Goal: Task Accomplishment & Management: Complete application form

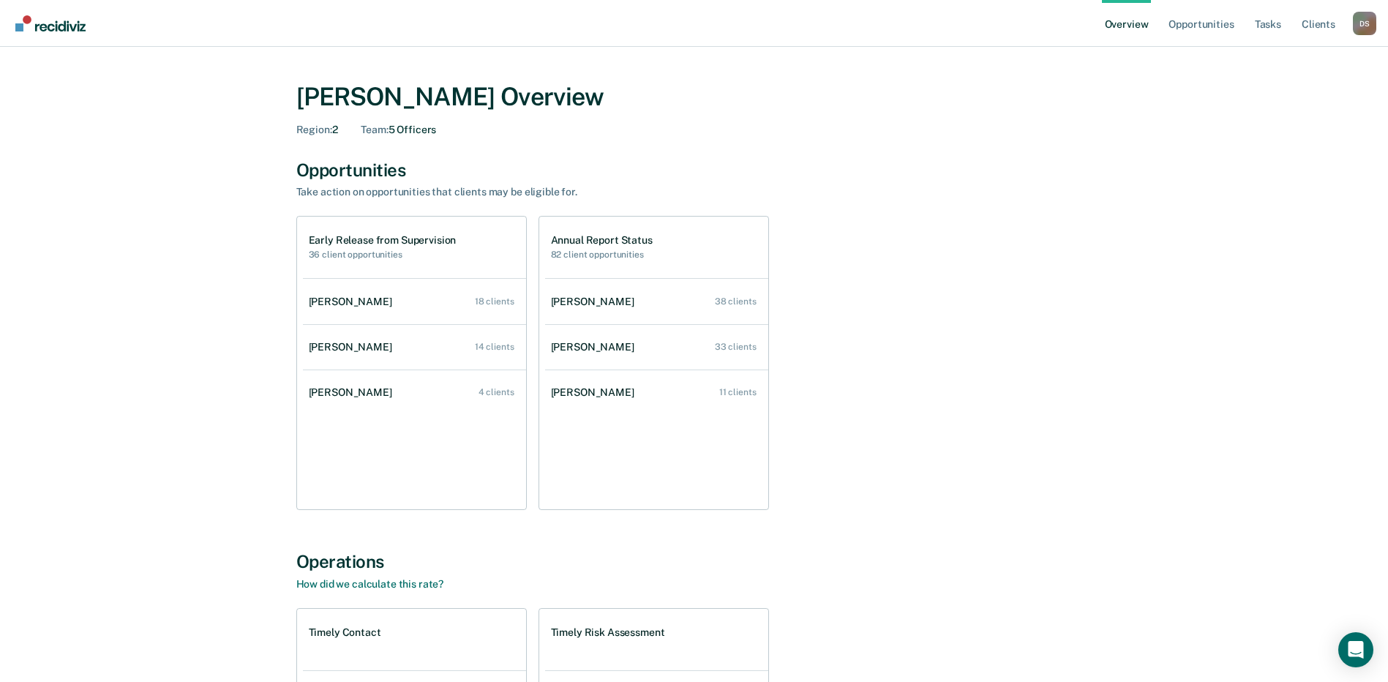
click at [430, 239] on h1 "Early Release from Supervision" at bounding box center [383, 240] width 148 height 12
click at [698, 301] on link "[PERSON_NAME] 38 clients" at bounding box center [656, 302] width 223 height 42
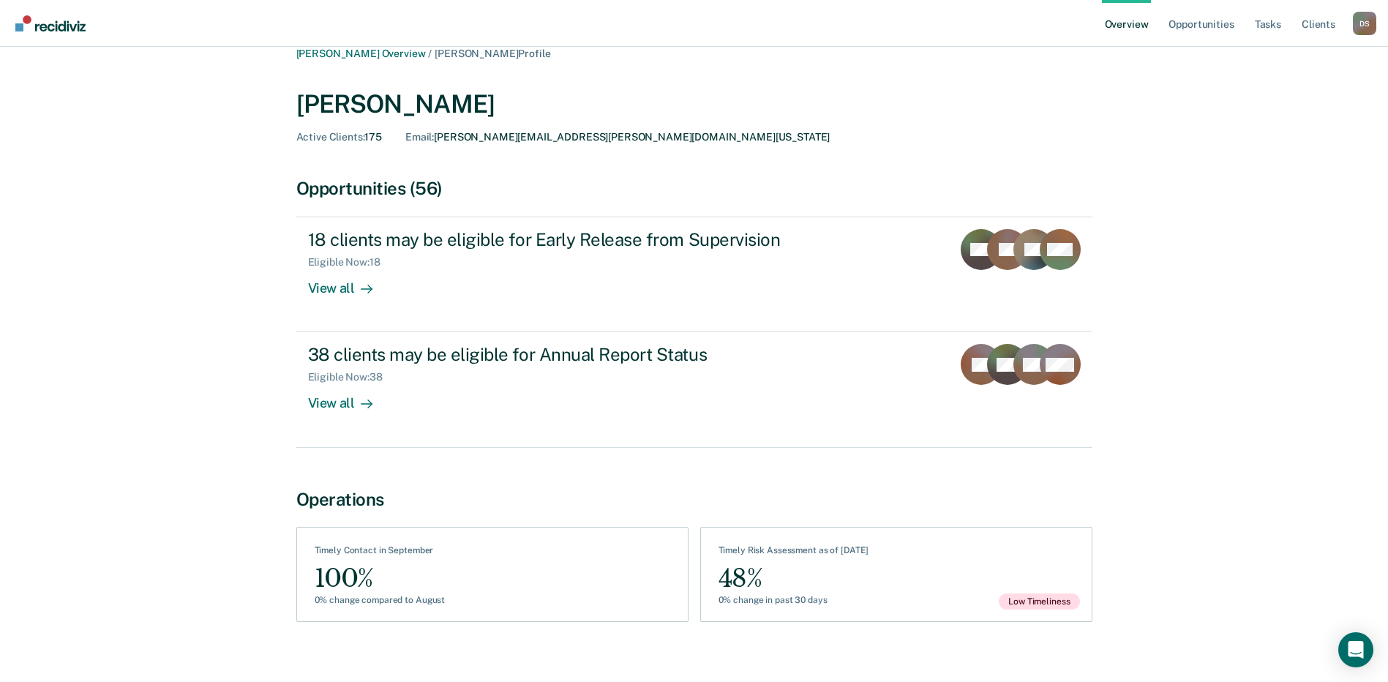
scroll to position [33, 0]
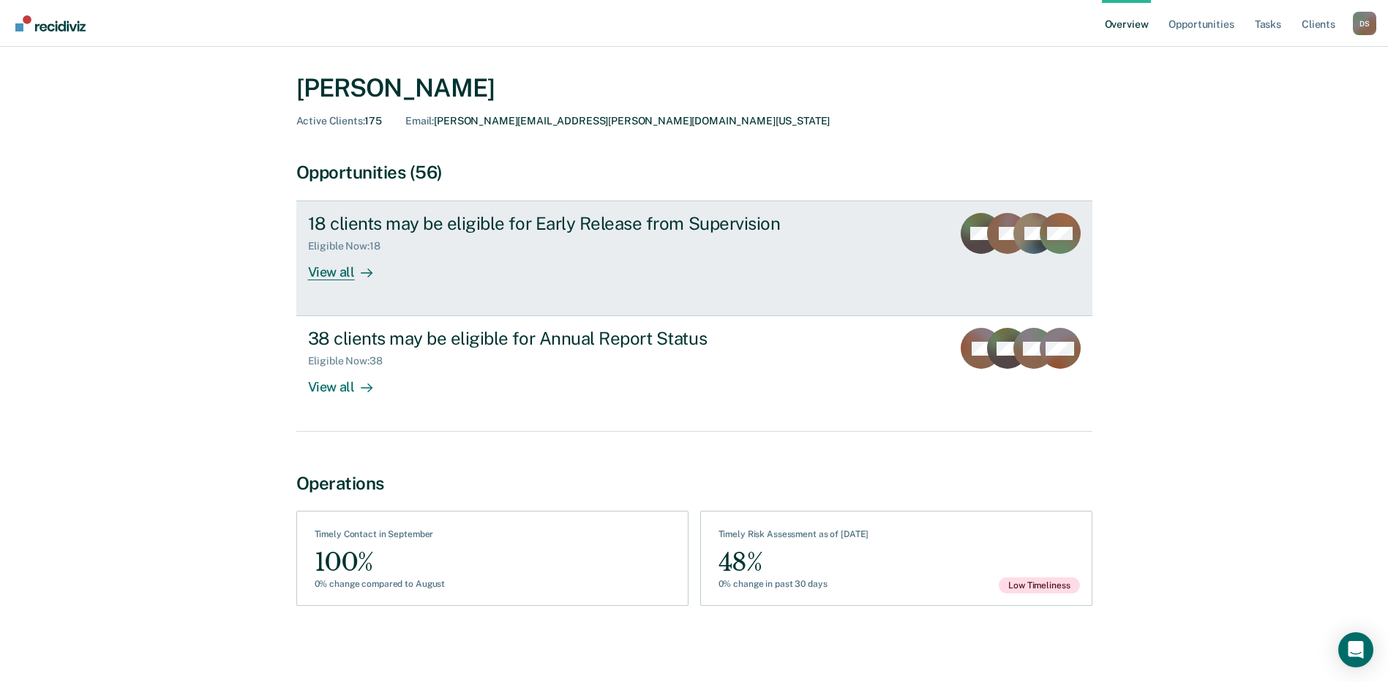
click at [329, 262] on div "View all" at bounding box center [349, 266] width 82 height 29
